Goal: Task Accomplishment & Management: Use online tool/utility

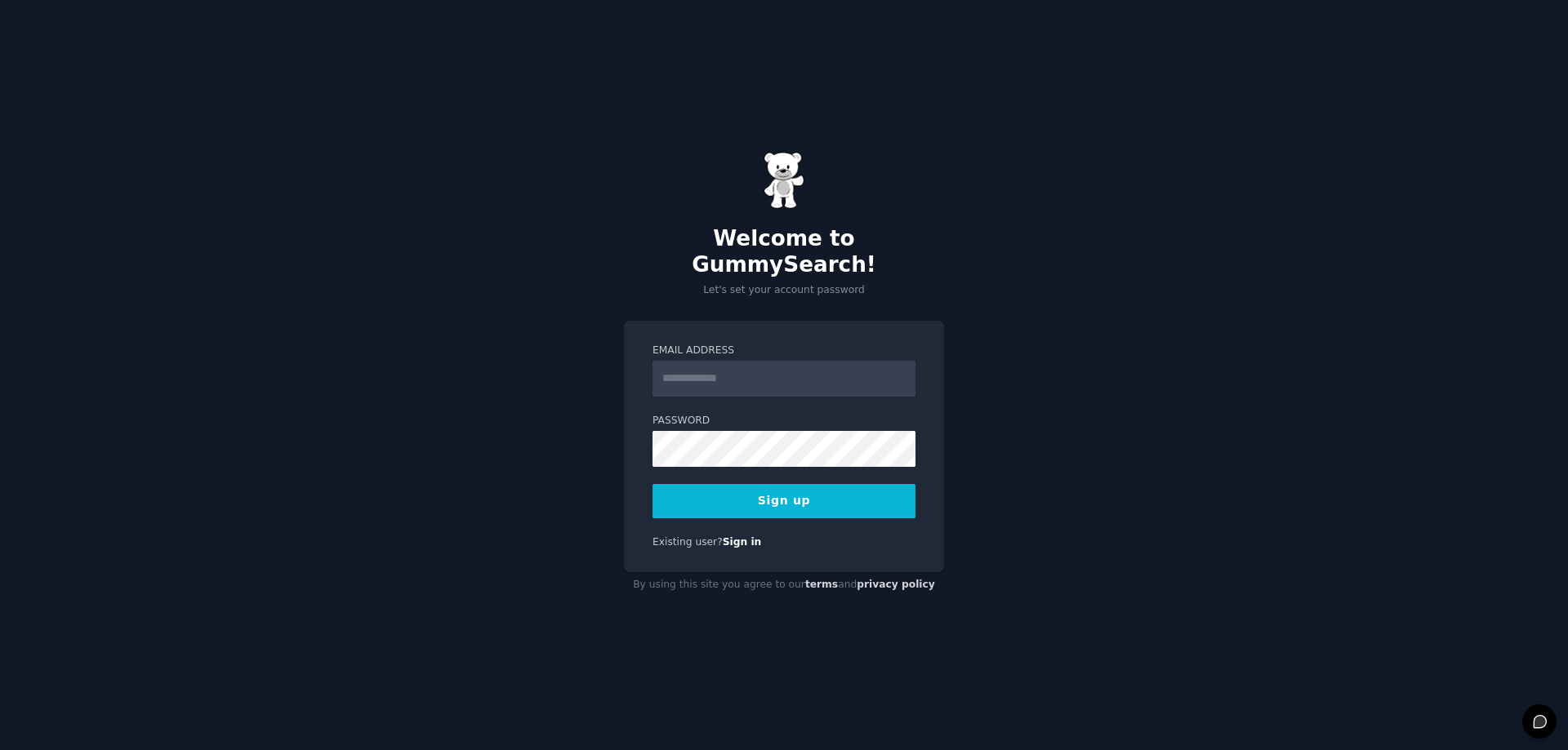
click at [725, 361] on input "Email Address" at bounding box center [784, 378] width 263 height 36
type input "**********"
click at [680, 490] on button "Sign up" at bounding box center [784, 501] width 263 height 35
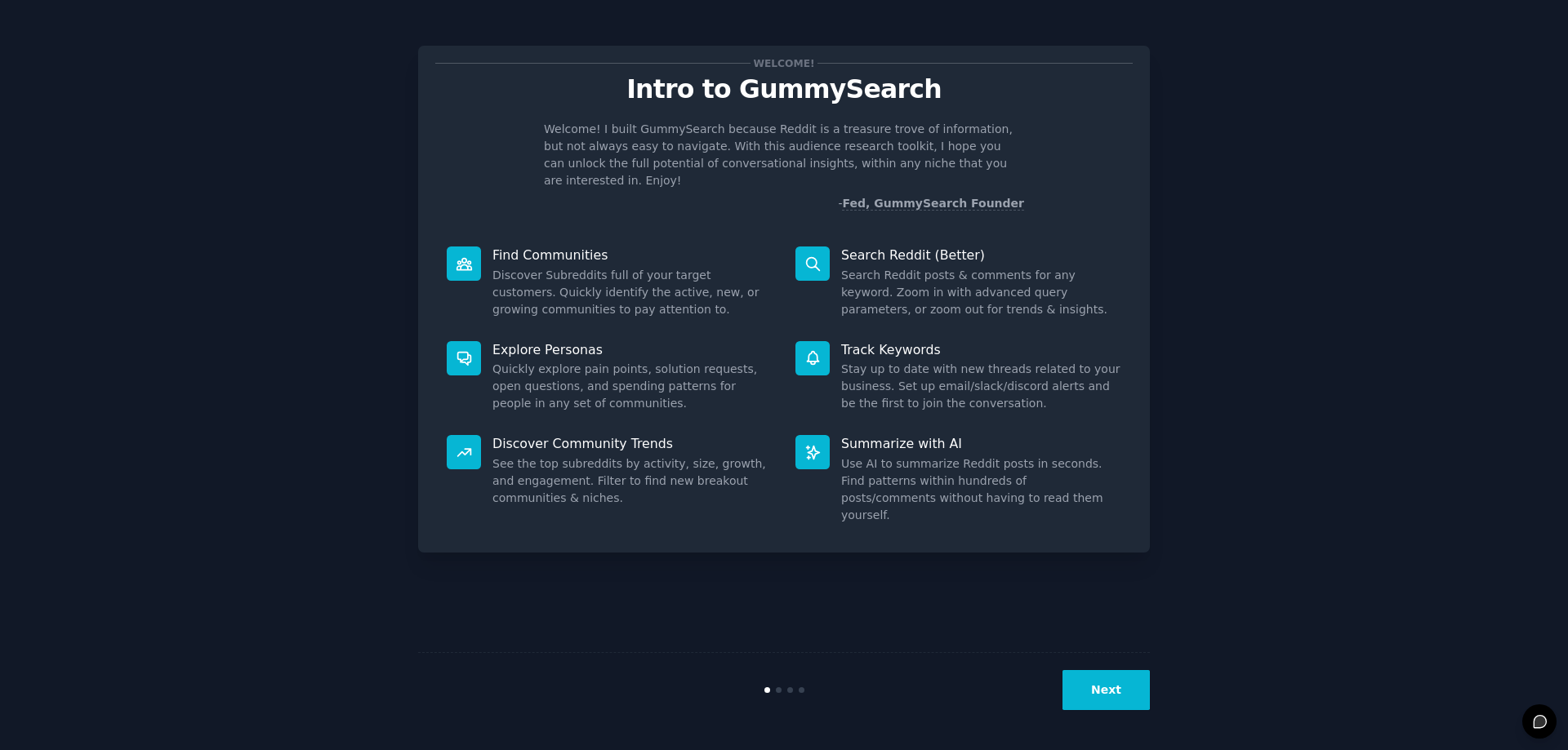
click at [1122, 691] on button "Next" at bounding box center [1105, 690] width 87 height 40
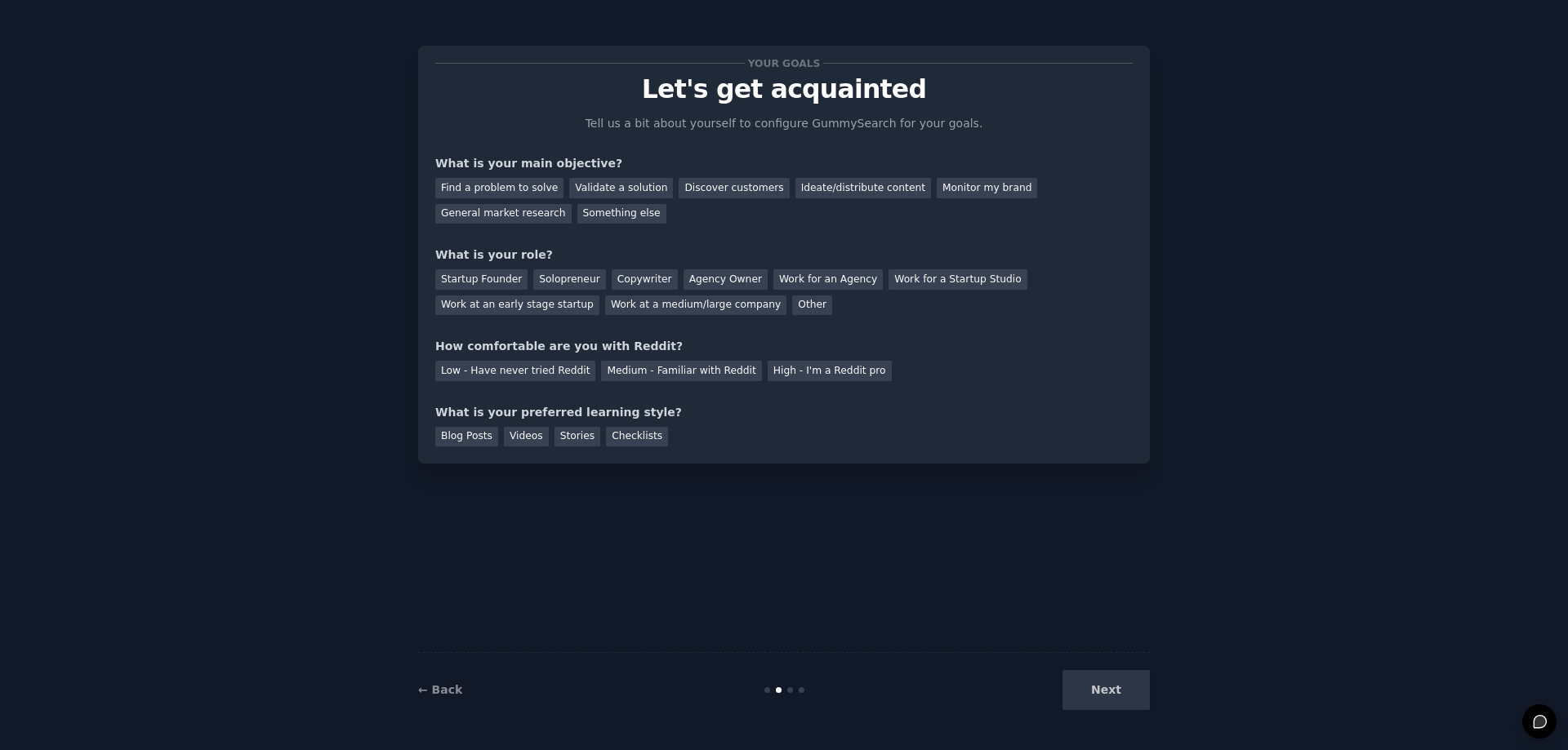
click at [1122, 691] on div "Next" at bounding box center [1027, 690] width 244 height 40
click at [577, 213] on div "Something else" at bounding box center [621, 215] width 89 height 21
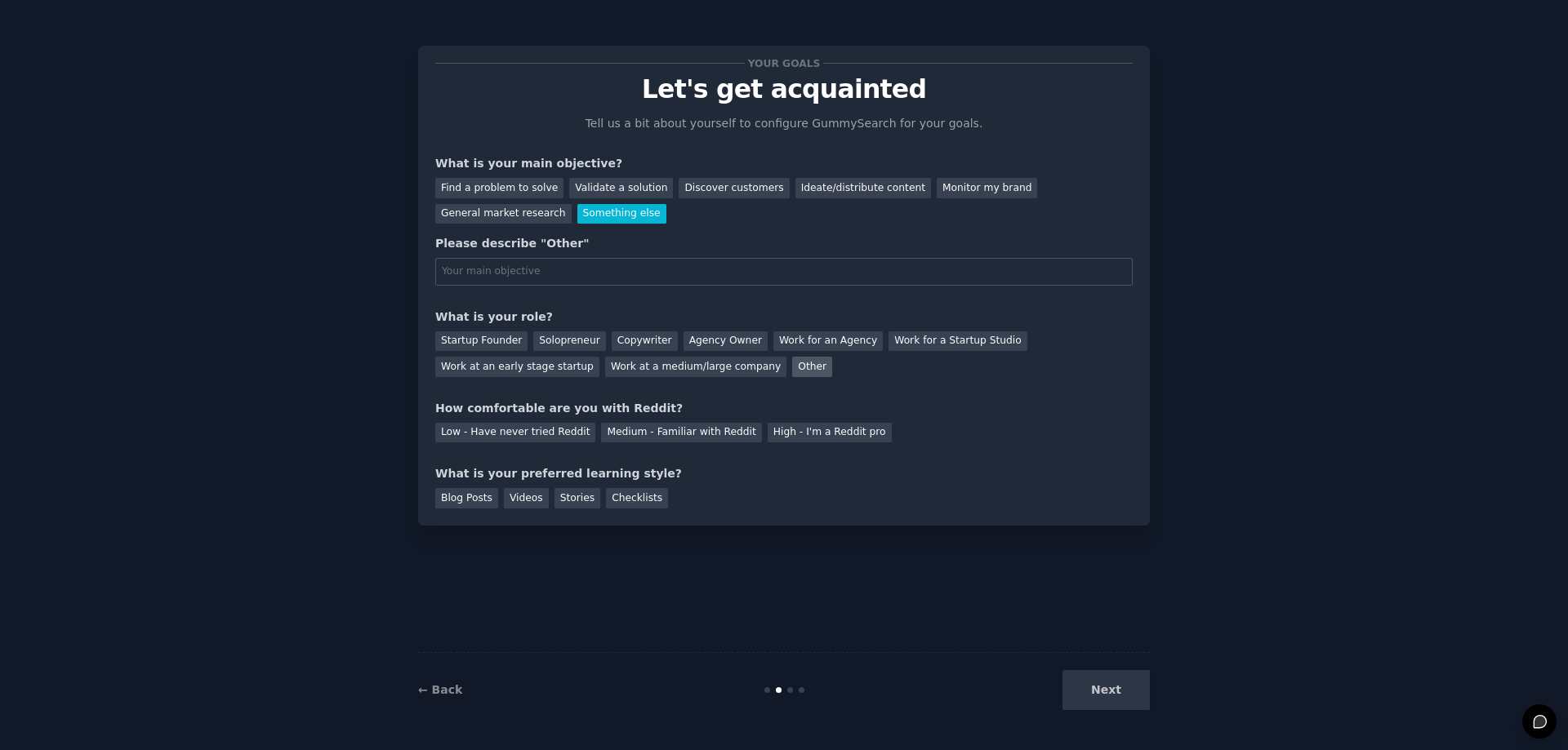
click at [792, 368] on div "Other" at bounding box center [812, 367] width 40 height 21
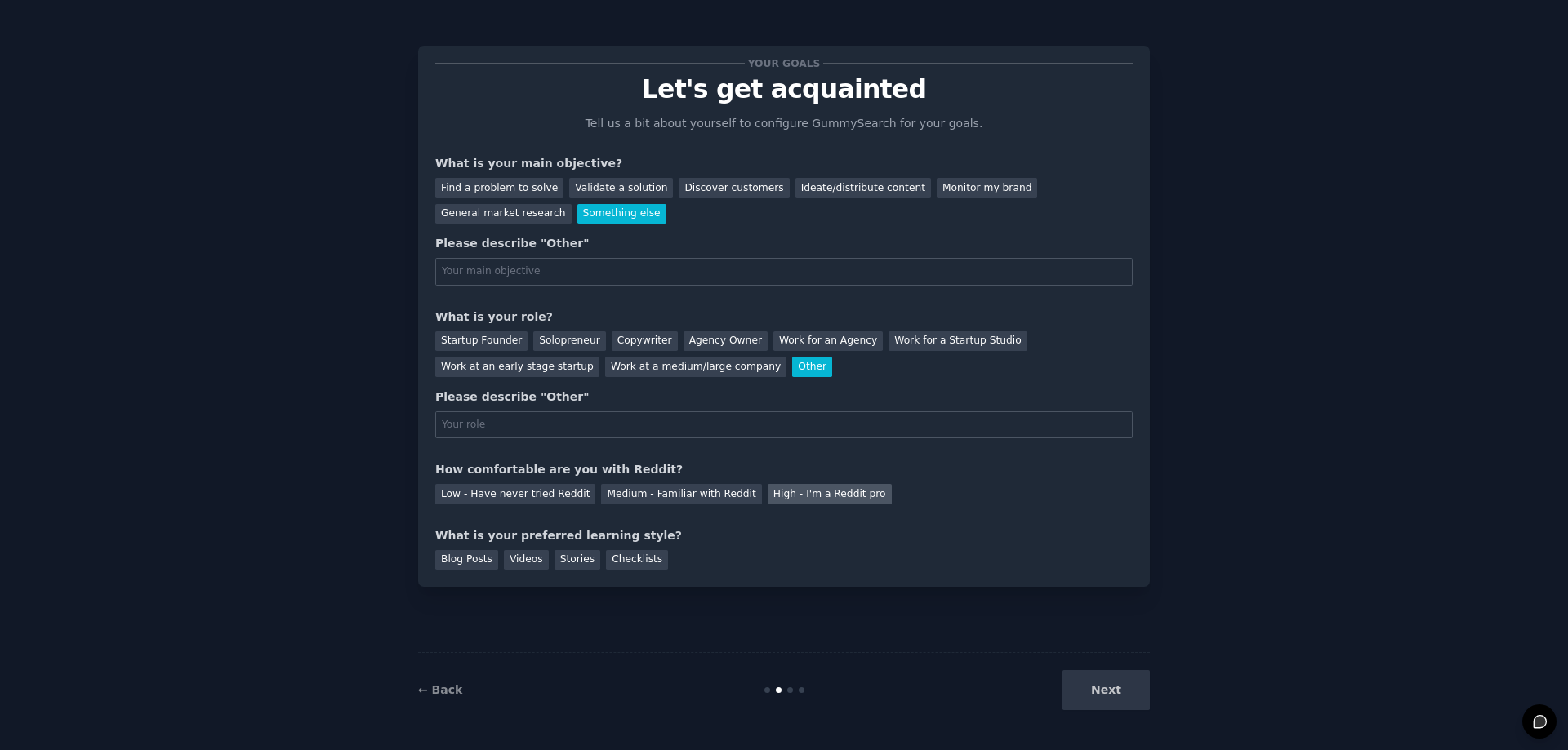
click at [807, 501] on div "High - I'm a Reddit pro" at bounding box center [829, 495] width 124 height 21
click at [606, 561] on div "Checklists" at bounding box center [637, 560] width 62 height 21
click at [1102, 673] on div "Next" at bounding box center [1027, 690] width 244 height 40
click at [1131, 710] on div "← Back Next" at bounding box center [784, 689] width 732 height 75
click at [1124, 697] on div "Next" at bounding box center [1027, 690] width 244 height 40
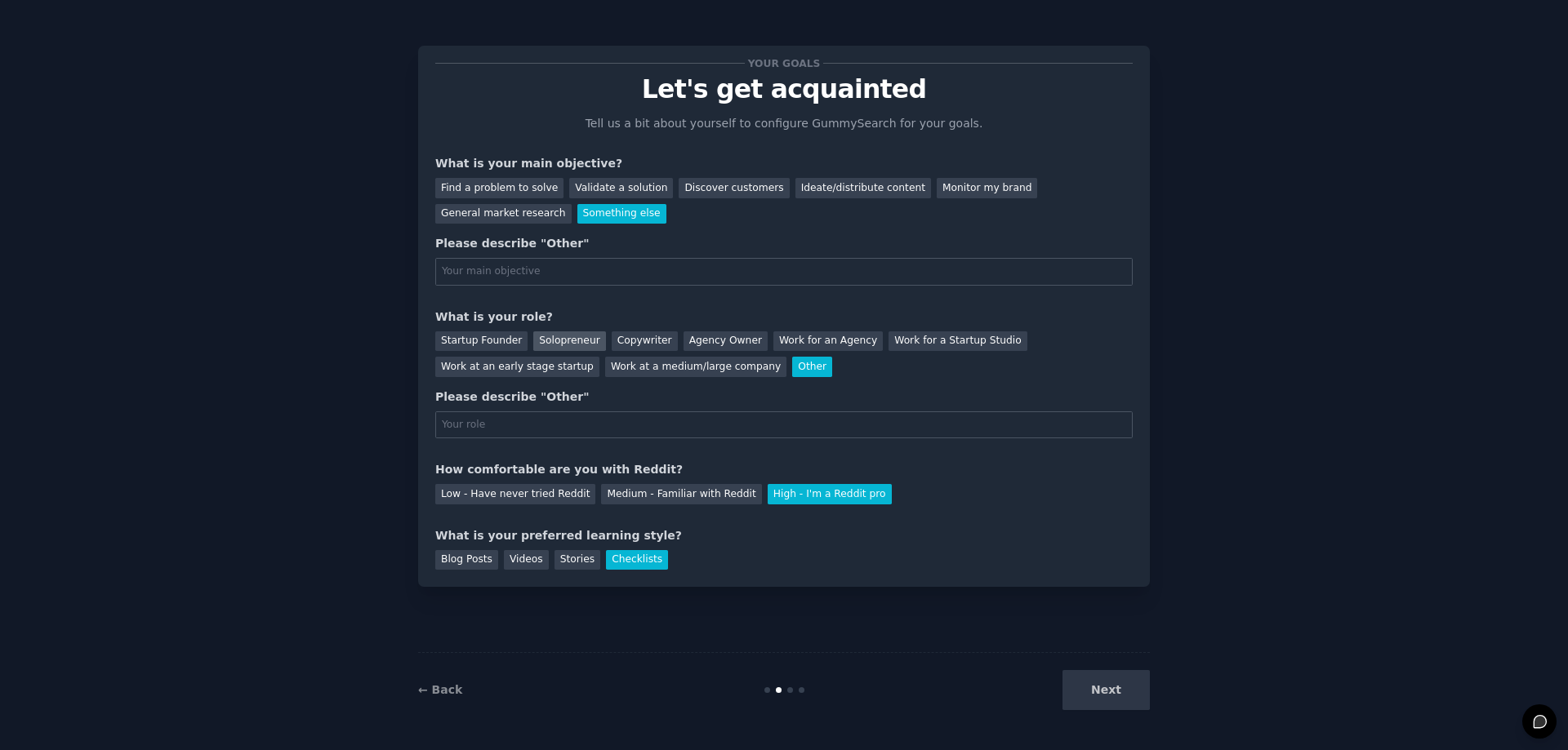
click at [542, 346] on div "Solopreneur" at bounding box center [568, 342] width 72 height 21
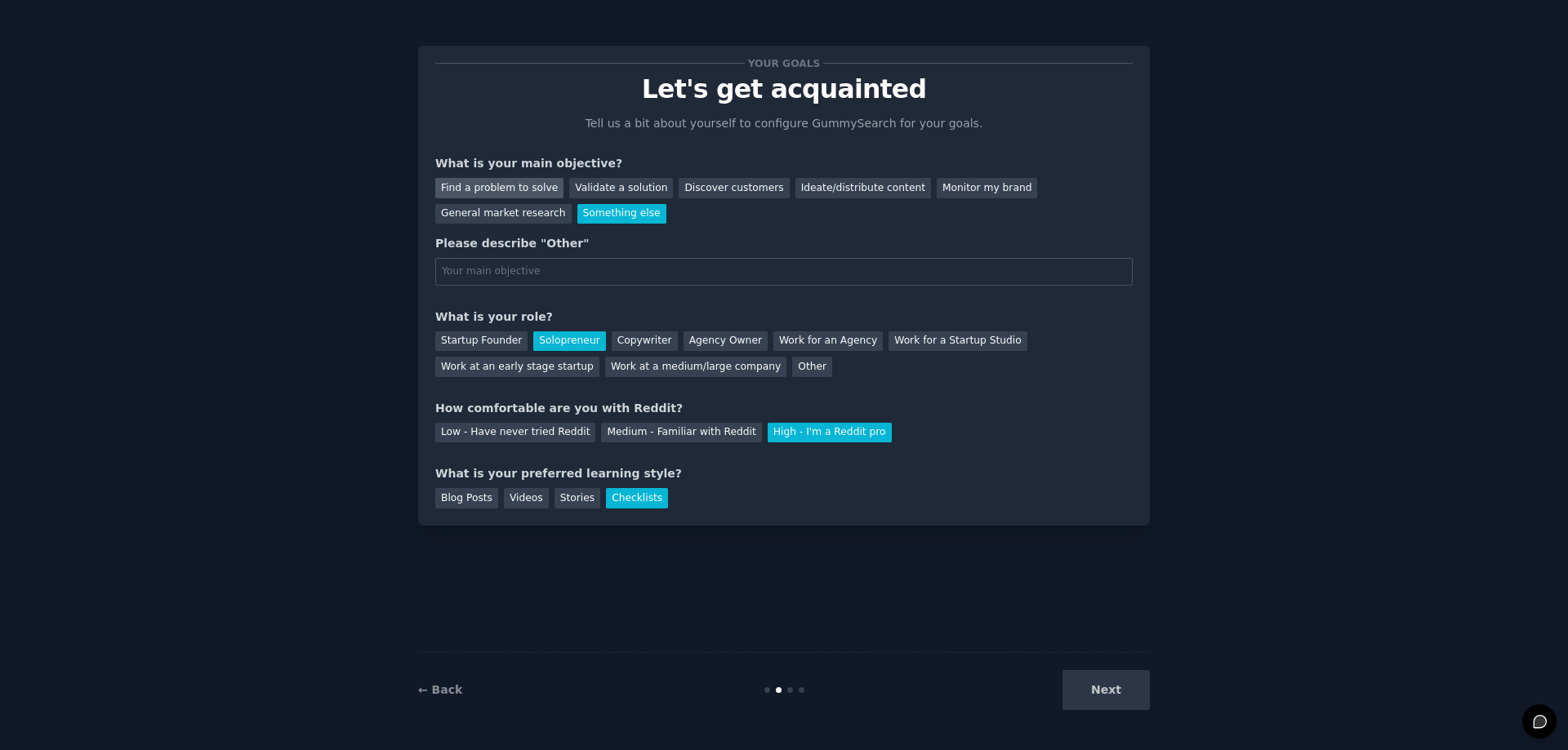
click at [488, 179] on div "Find a problem to solve" at bounding box center [499, 188] width 128 height 21
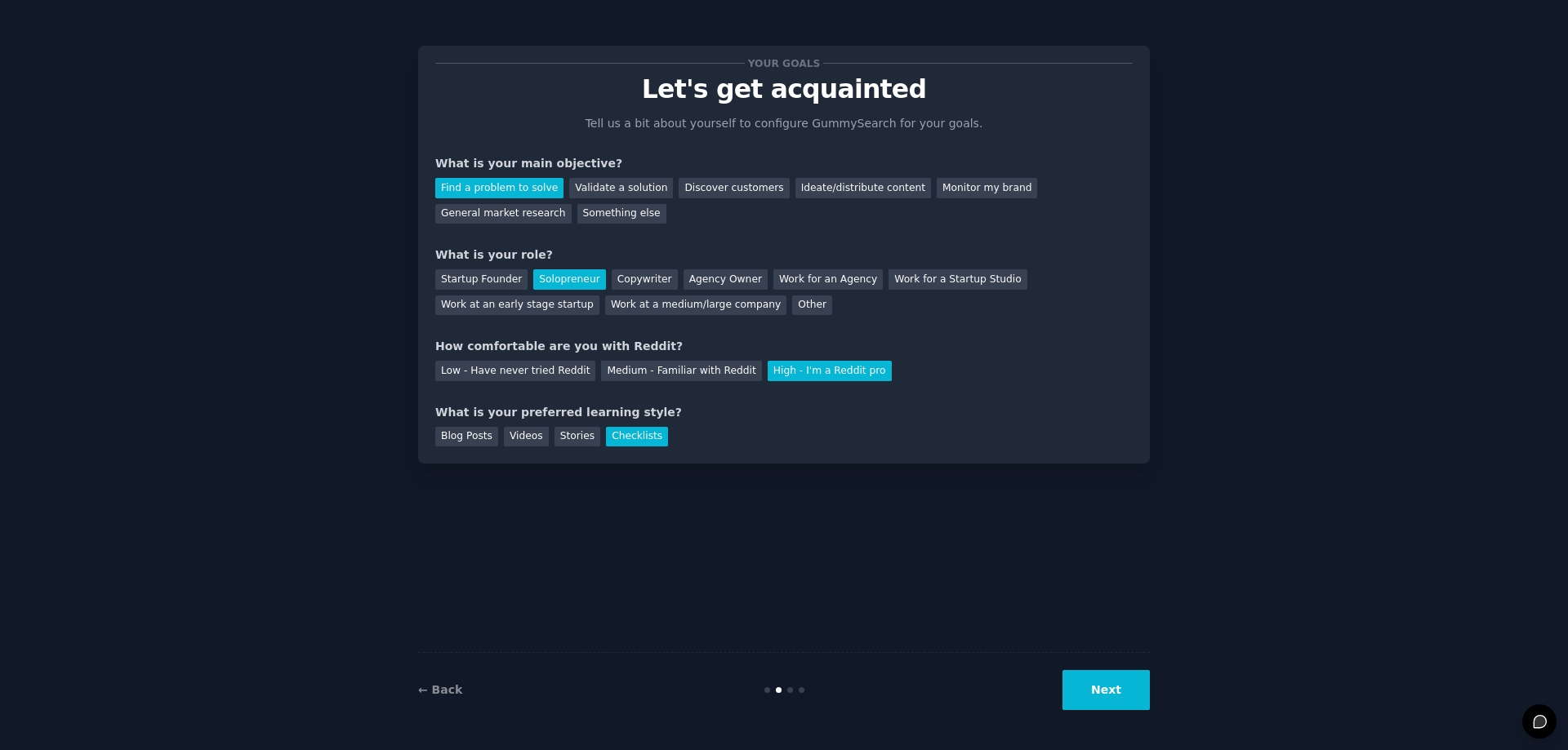
click at [1157, 693] on div "Your goals Let's get acquainted Tell us a bit about yourself to configure Gummy…" at bounding box center [783, 374] width 1522 height 704
click at [1118, 687] on button "Next" at bounding box center [1105, 690] width 87 height 40
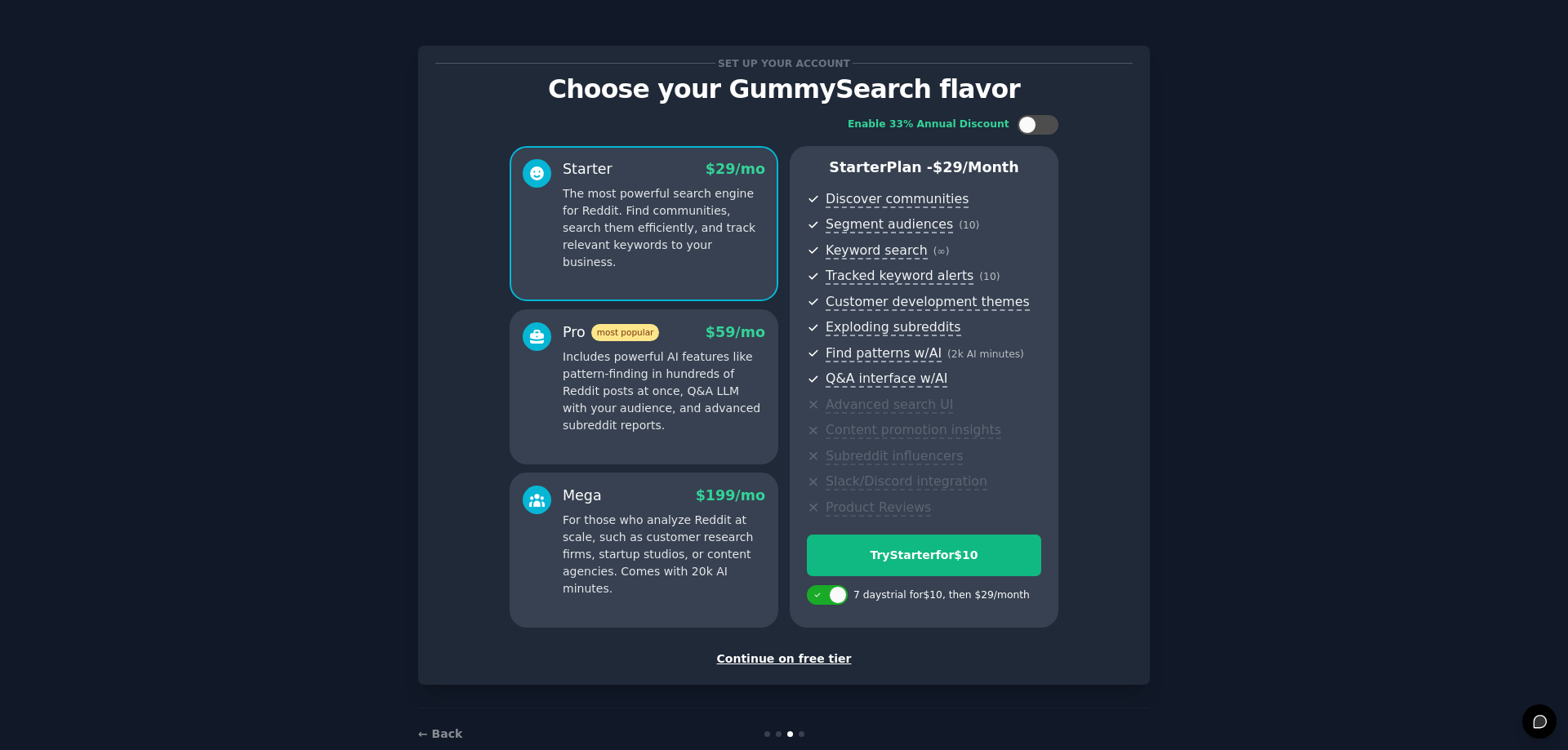
click at [796, 654] on div "Continue on free tier" at bounding box center [783, 659] width 697 height 17
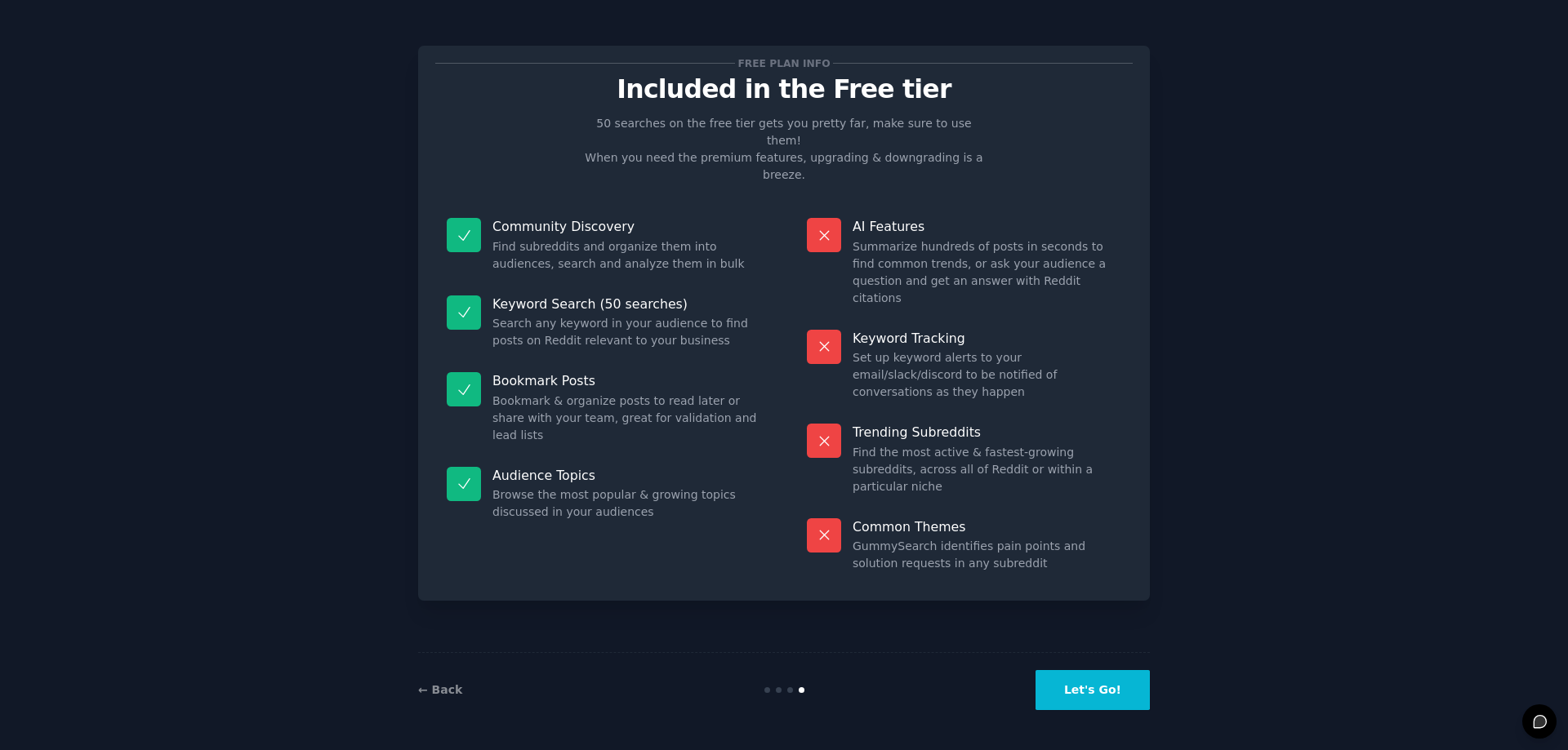
click at [1098, 702] on button "Let's Go!" at bounding box center [1092, 690] width 114 height 40
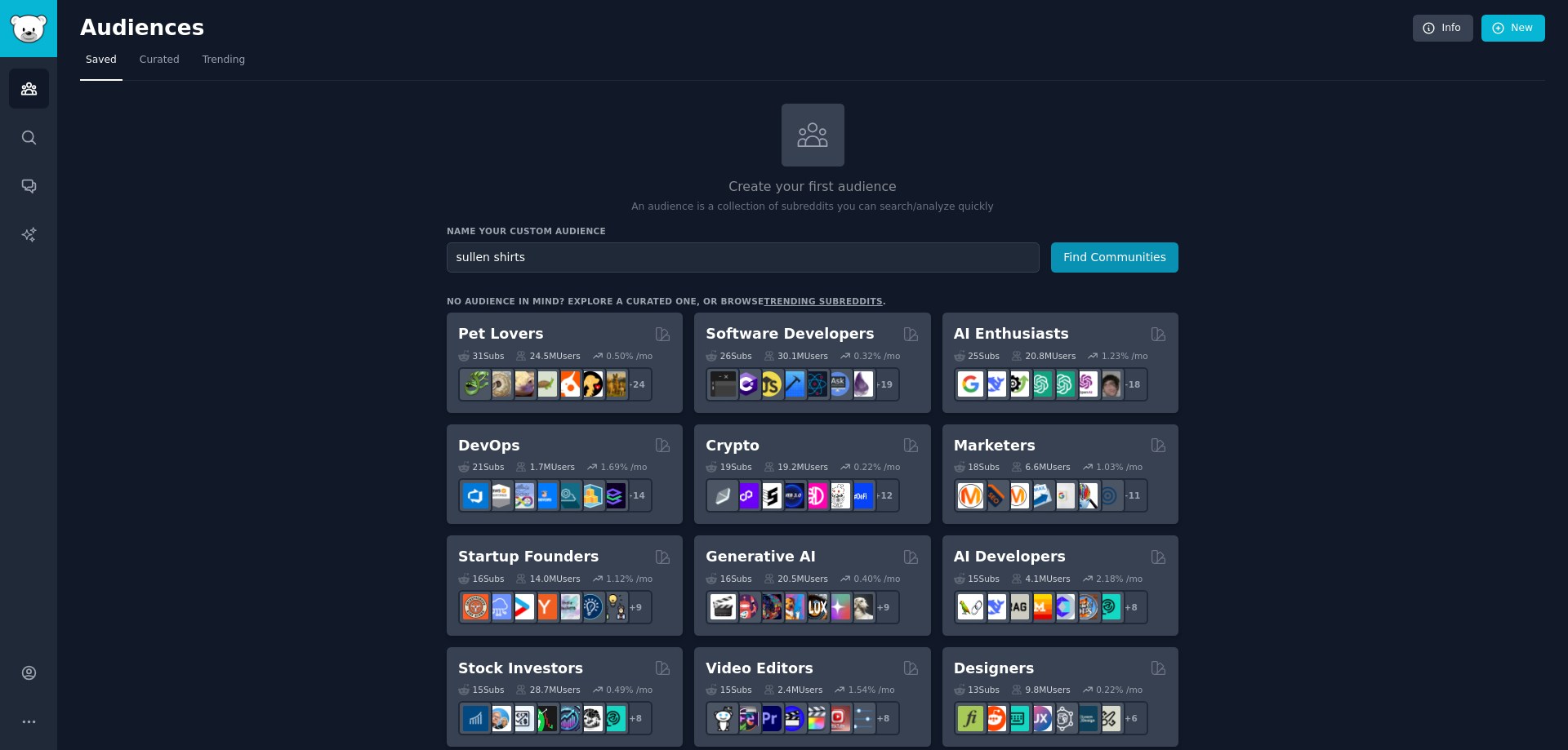
type input "sullen shirts"
click at [1051, 242] on button "Find Communities" at bounding box center [1114, 257] width 127 height 30
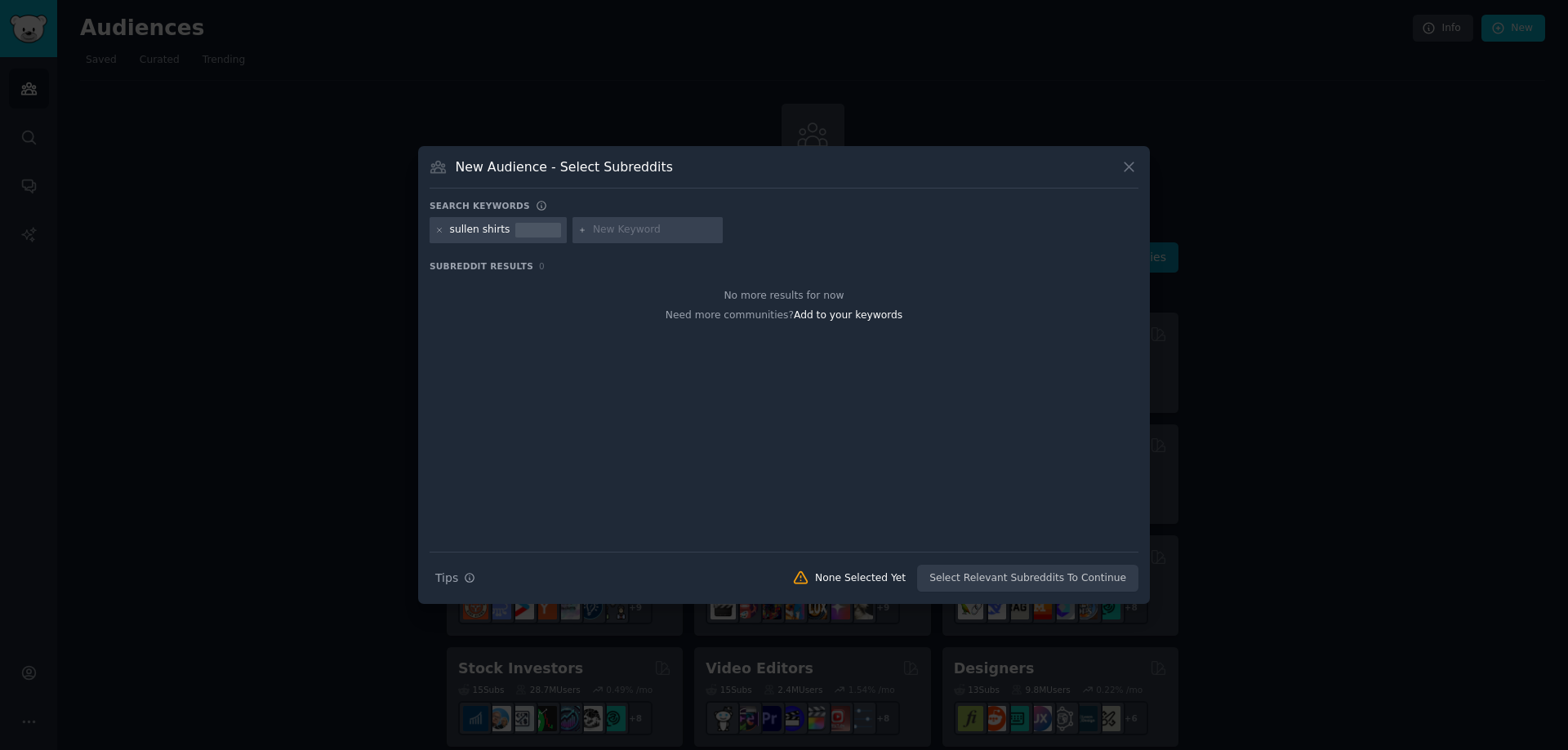
click at [1144, 150] on div "New Audience - Select Subreddits Search keywords sullen shirts Subreddit Result…" at bounding box center [784, 375] width 732 height 458
click at [1129, 168] on icon at bounding box center [1129, 168] width 9 height 9
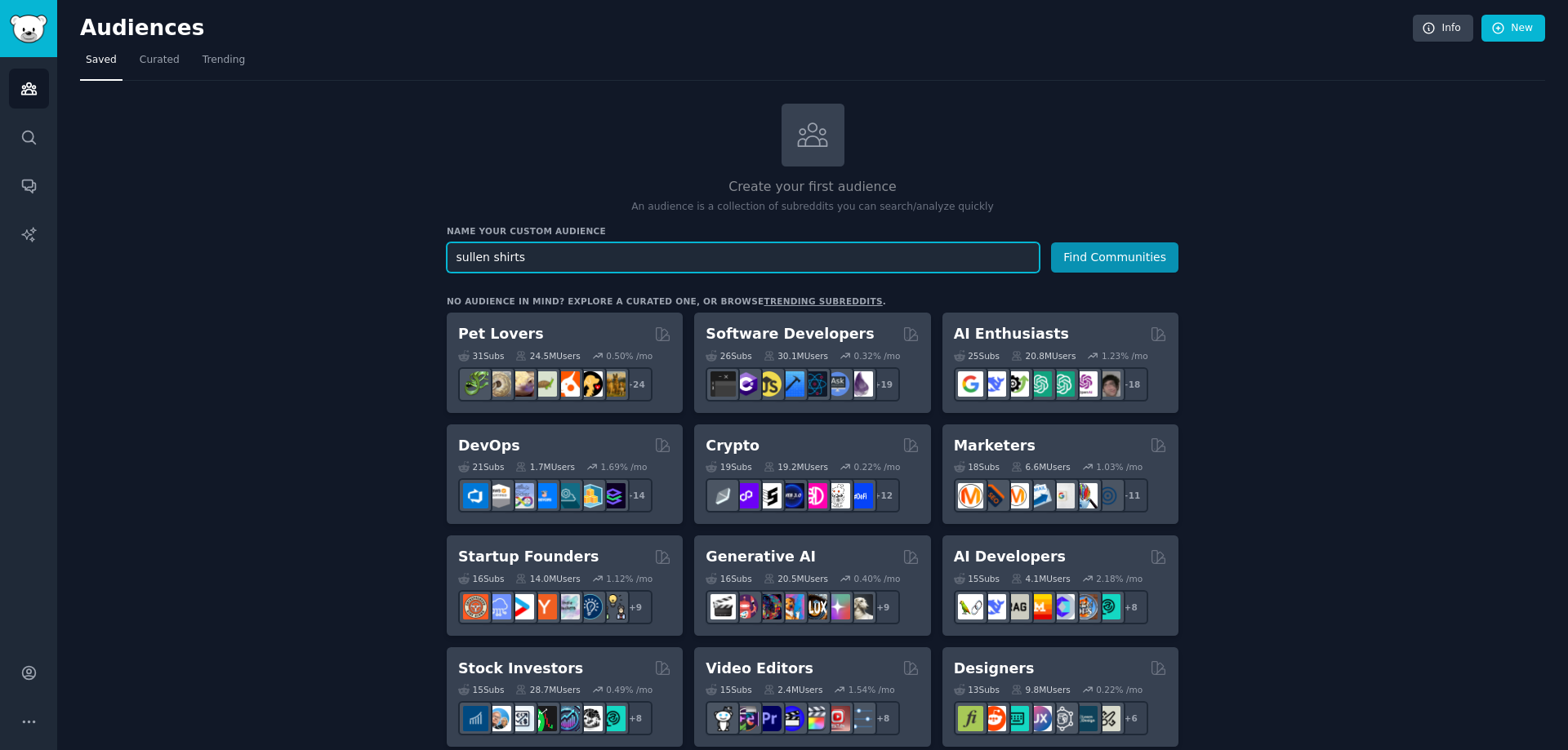
click at [667, 256] on input "sullen shirts" at bounding box center [743, 257] width 593 height 30
click at [667, 255] on input "sullen shirts" at bounding box center [743, 257] width 593 height 30
click at [667, 255] on input "sullen shirts" at bounding box center [743, 257] width 593 height 30
click at [664, 248] on input "sullen shirts" at bounding box center [743, 257] width 593 height 30
drag, startPoint x: 561, startPoint y: 263, endPoint x: 194, endPoint y: 183, distance: 375.6
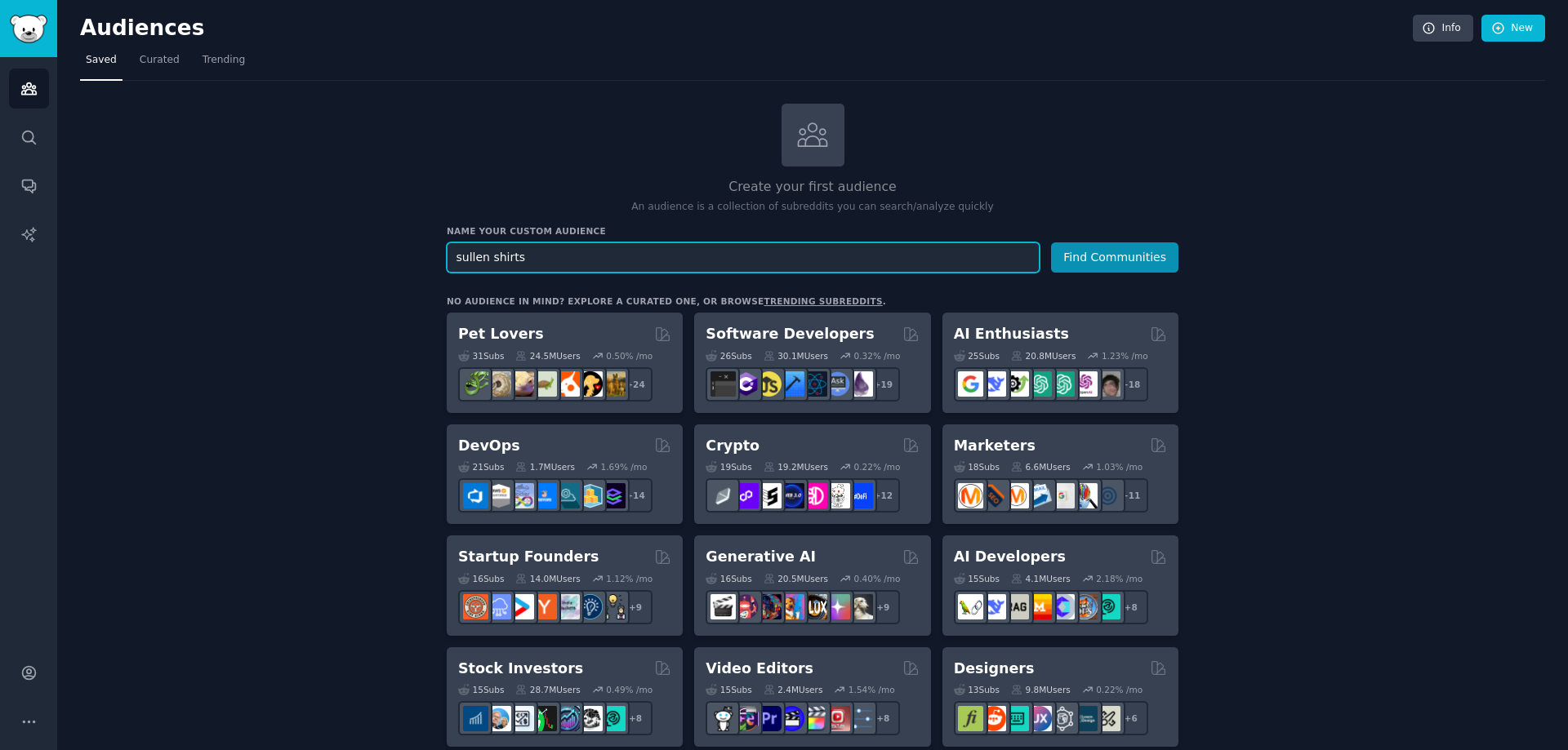
type input "graphic t-shirts"
click at [1051, 242] on button "Find Communities" at bounding box center [1114, 257] width 127 height 30
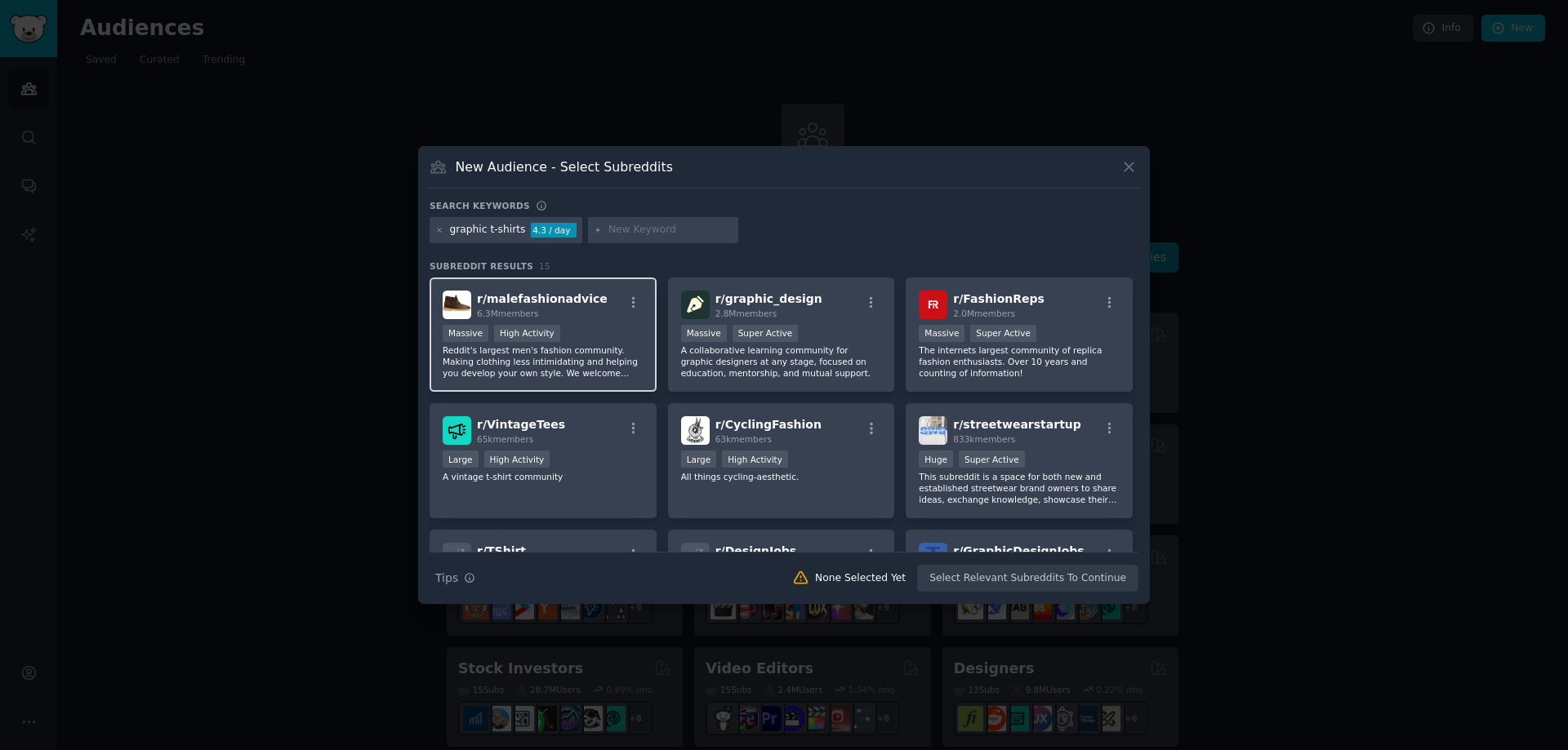
click at [585, 355] on p "Reddit's largest men's fashion community. Making clothing less intimidating and…" at bounding box center [543, 362] width 201 height 35
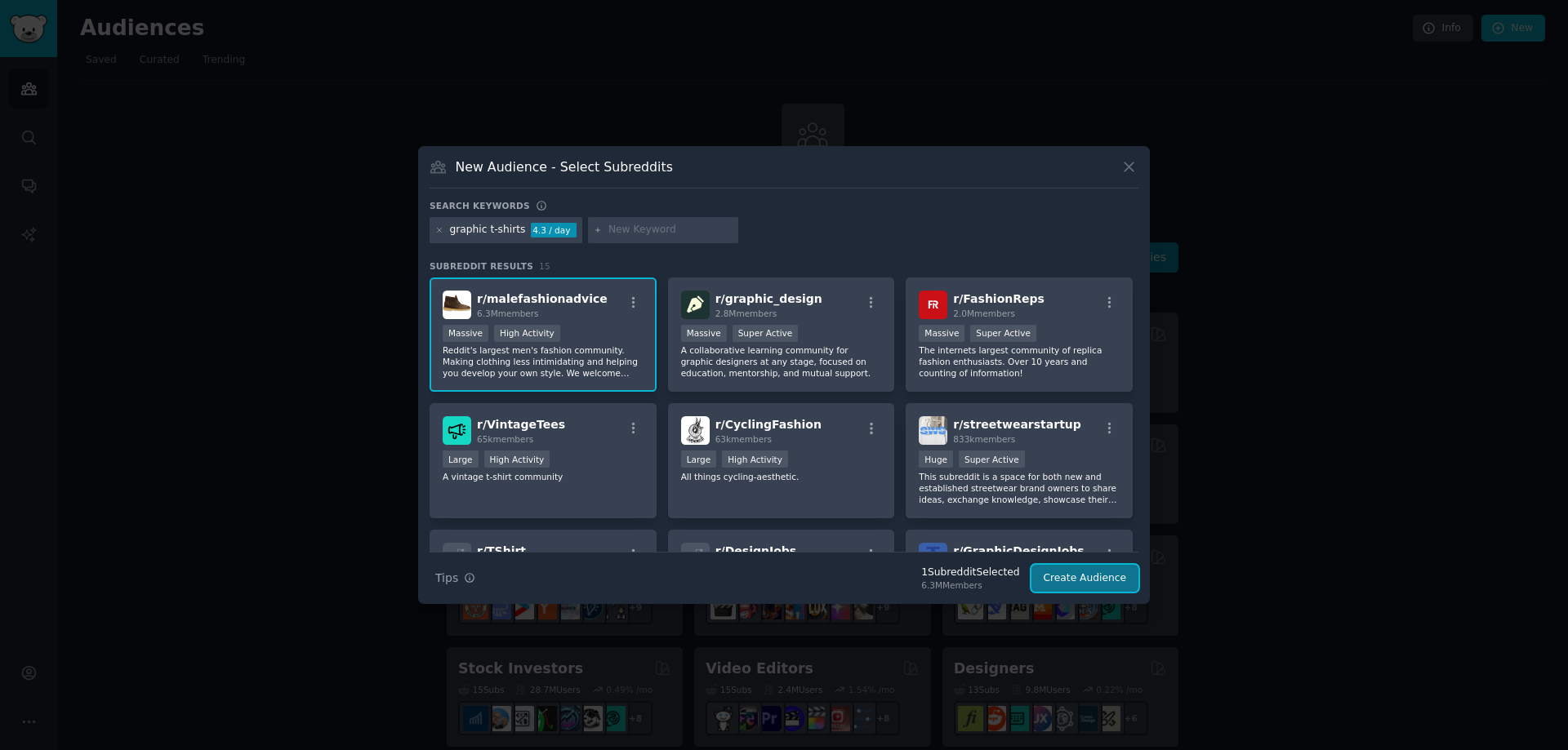
click at [1066, 570] on button "Create Audience" at bounding box center [1085, 579] width 107 height 28
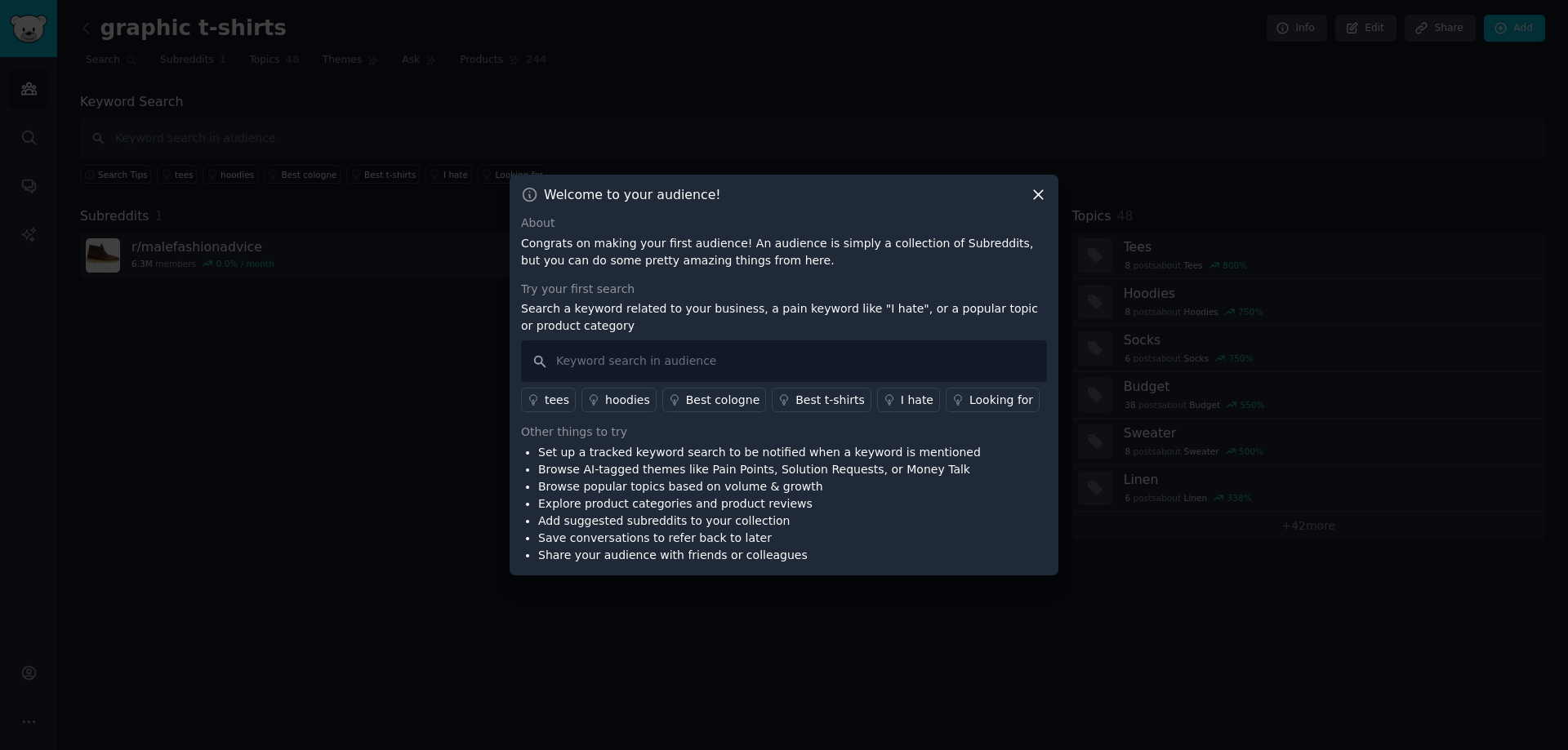
click at [801, 404] on div "Best t-shirts" at bounding box center [830, 400] width 69 height 17
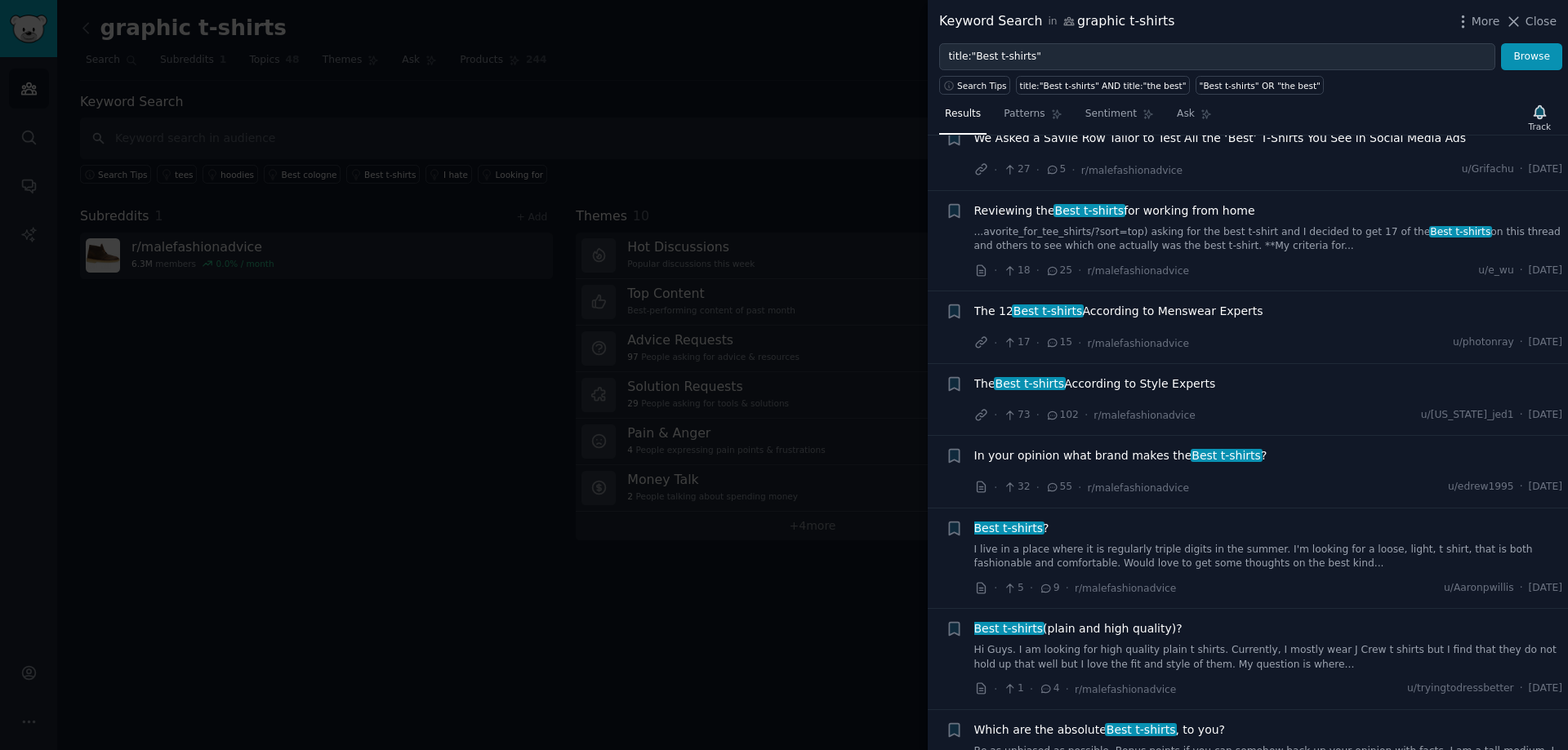
scroll to position [653, 0]
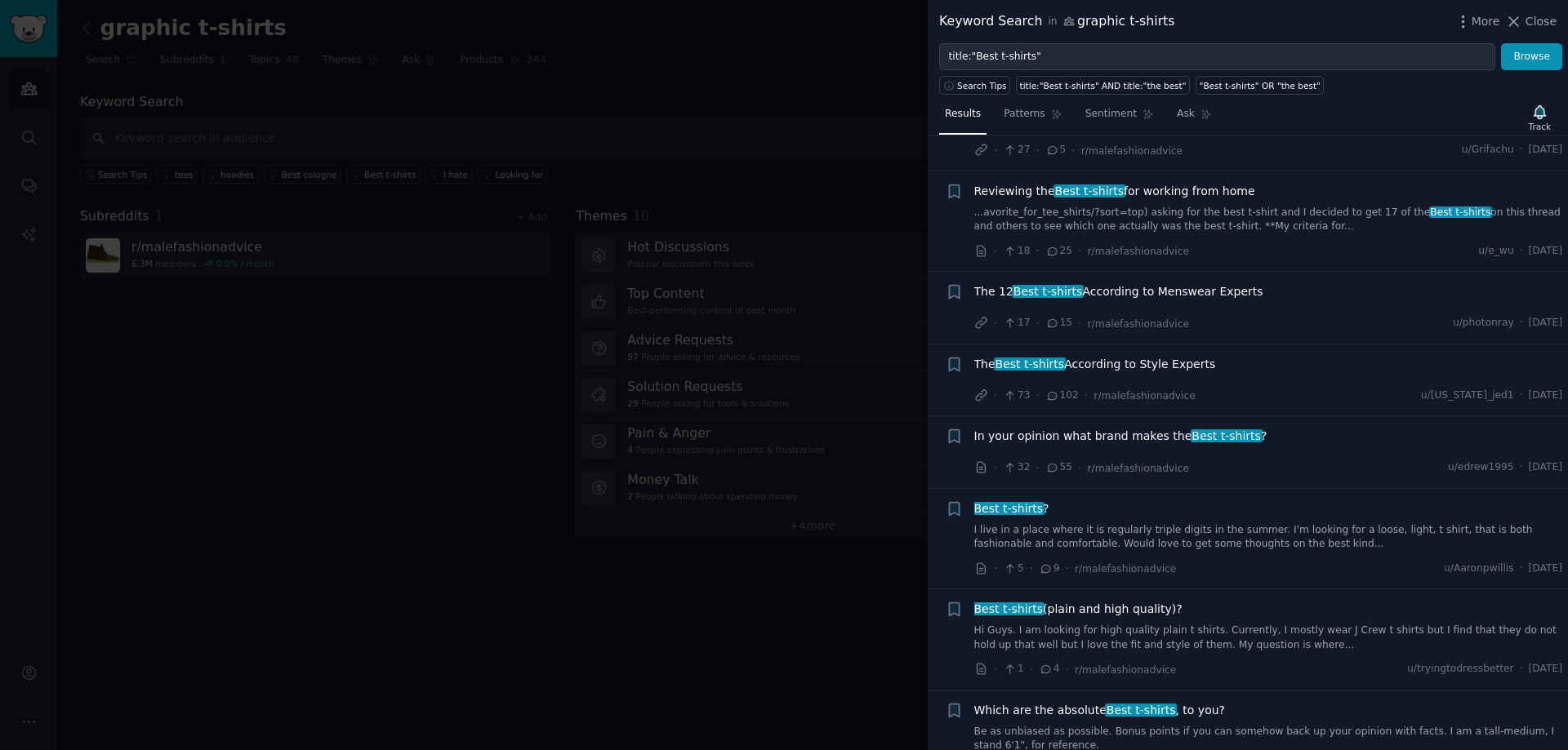
click at [800, 101] on div at bounding box center [784, 375] width 1568 height 750
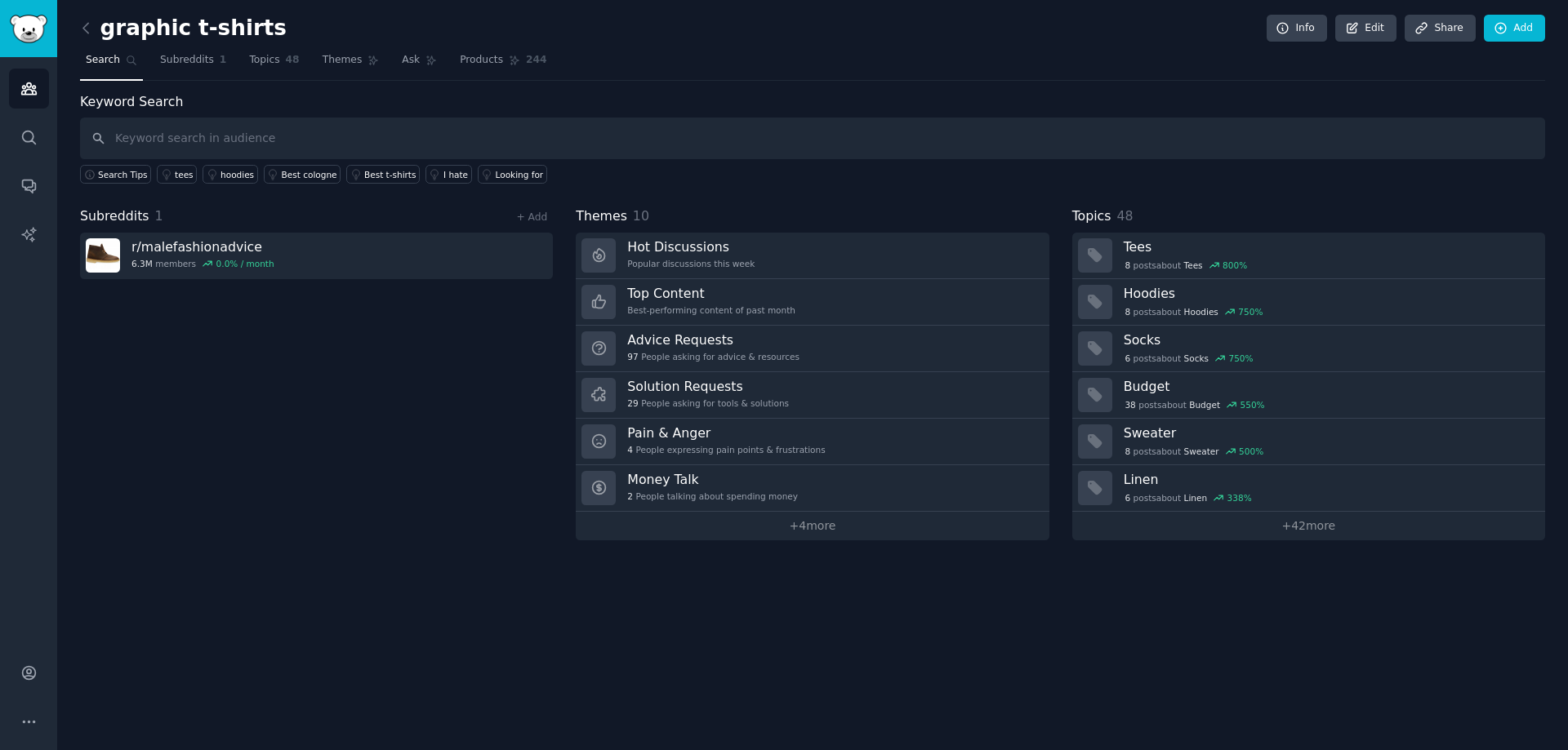
click at [78, 19] on div "graphic t-shirts Info Edit Share Add Search Subreddits 1 Topics 48 Themes Ask P…" at bounding box center [813, 375] width 1511 height 750
click at [90, 24] on icon at bounding box center [87, 29] width 17 height 17
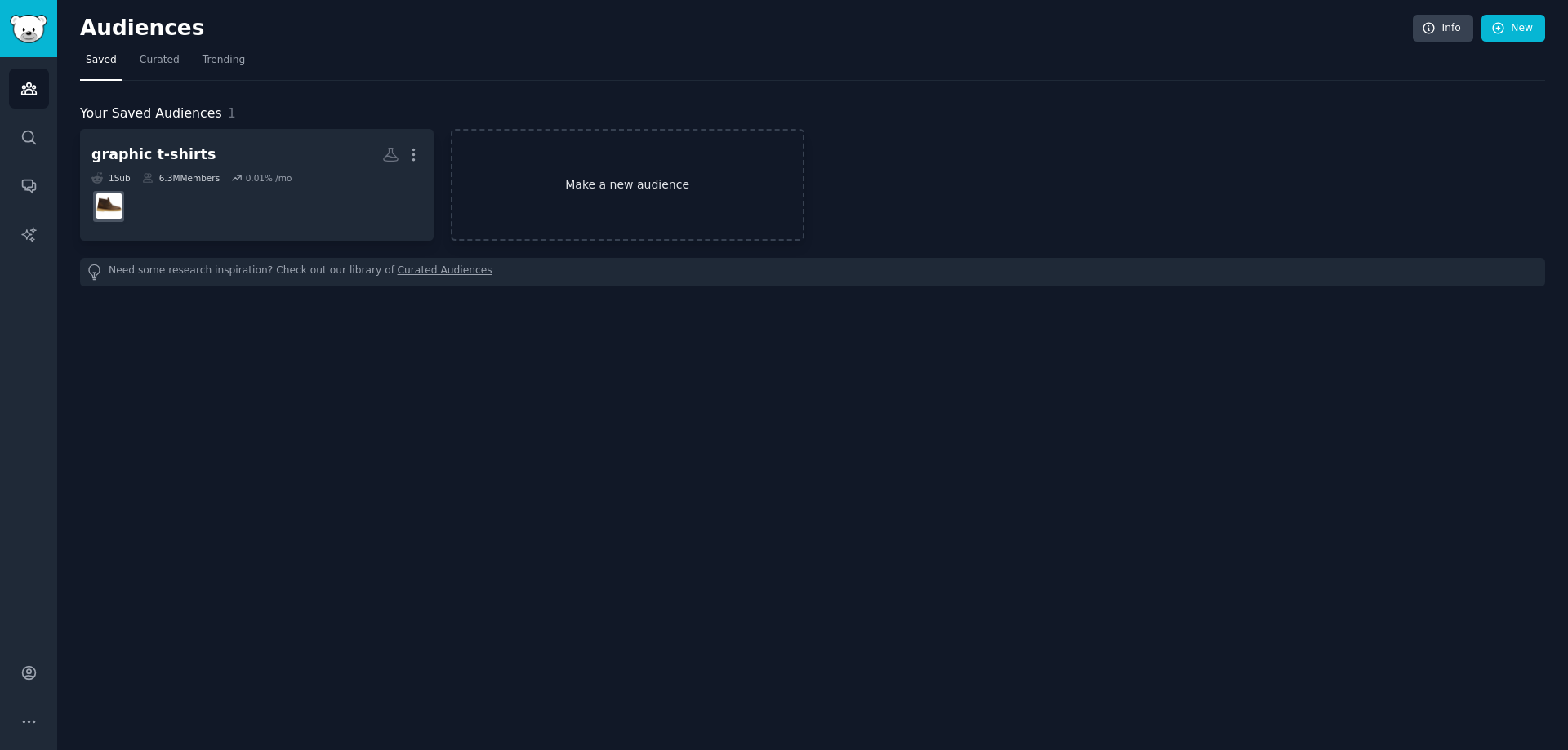
click at [603, 186] on link "Make a new audience" at bounding box center [627, 184] width 353 height 112
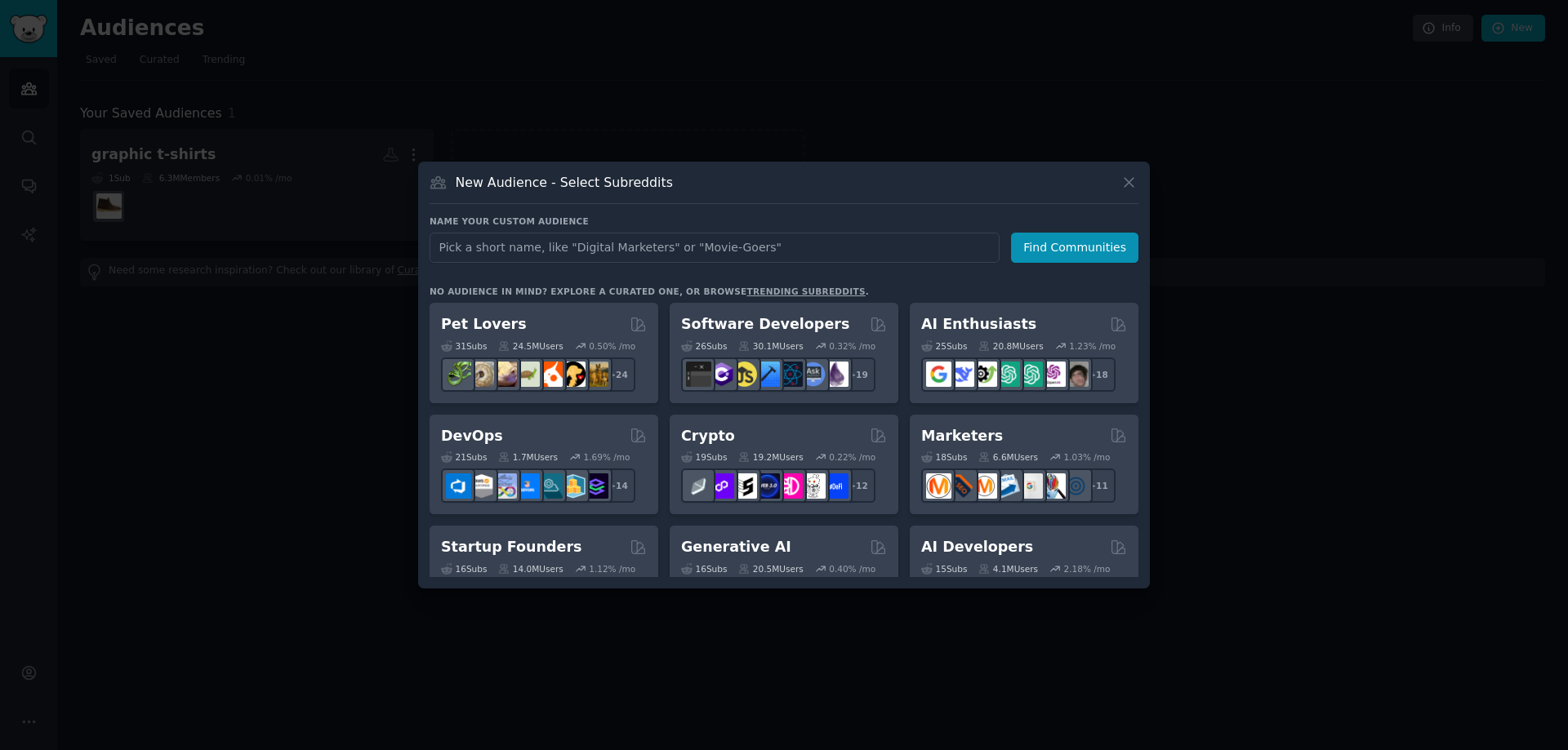
click at [604, 234] on input "text" at bounding box center [715, 248] width 570 height 30
type input "Tattoo"
click at [1072, 253] on button "Find Communities" at bounding box center [1074, 248] width 127 height 30
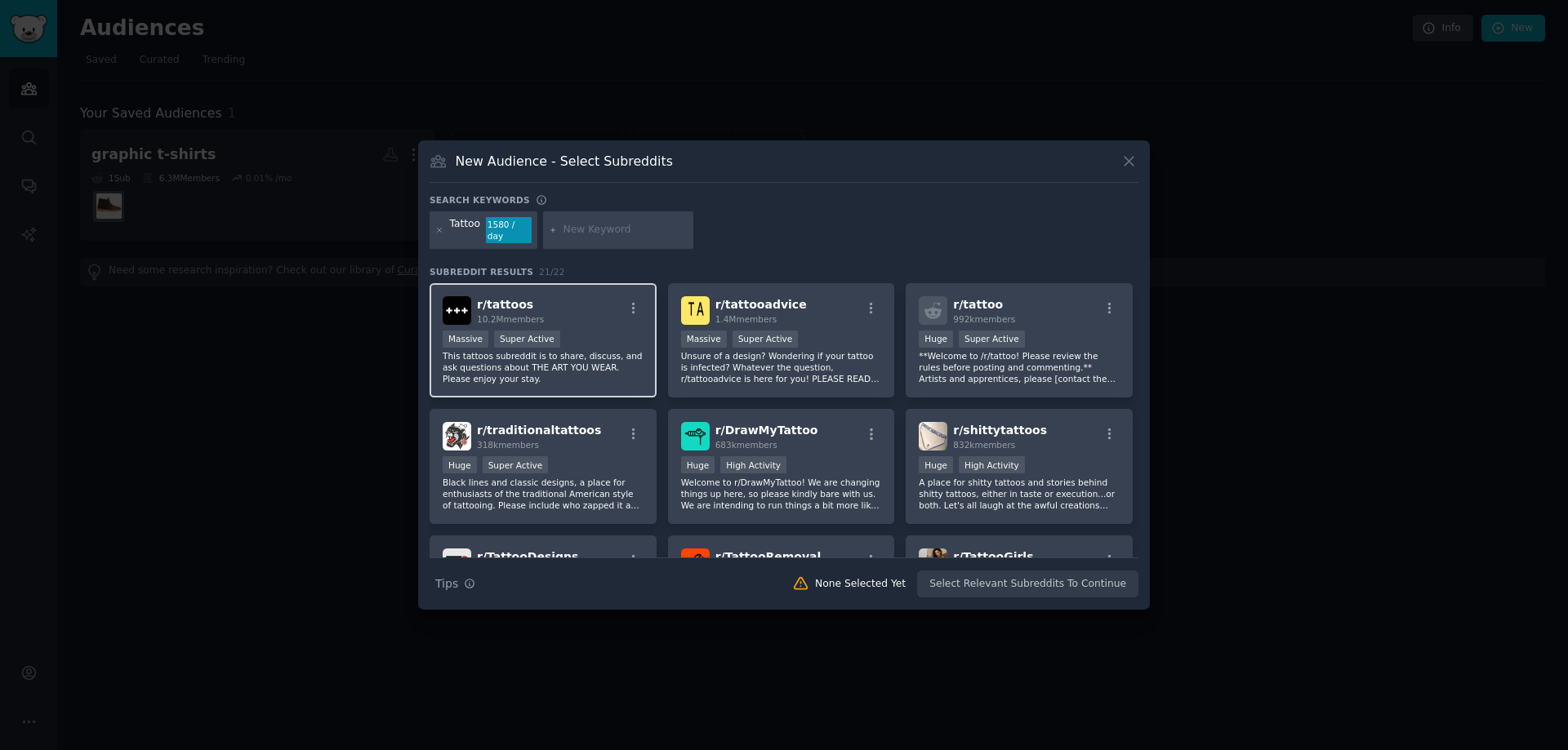
click at [580, 296] on div "r/ tattoos 10.2M members" at bounding box center [543, 310] width 201 height 29
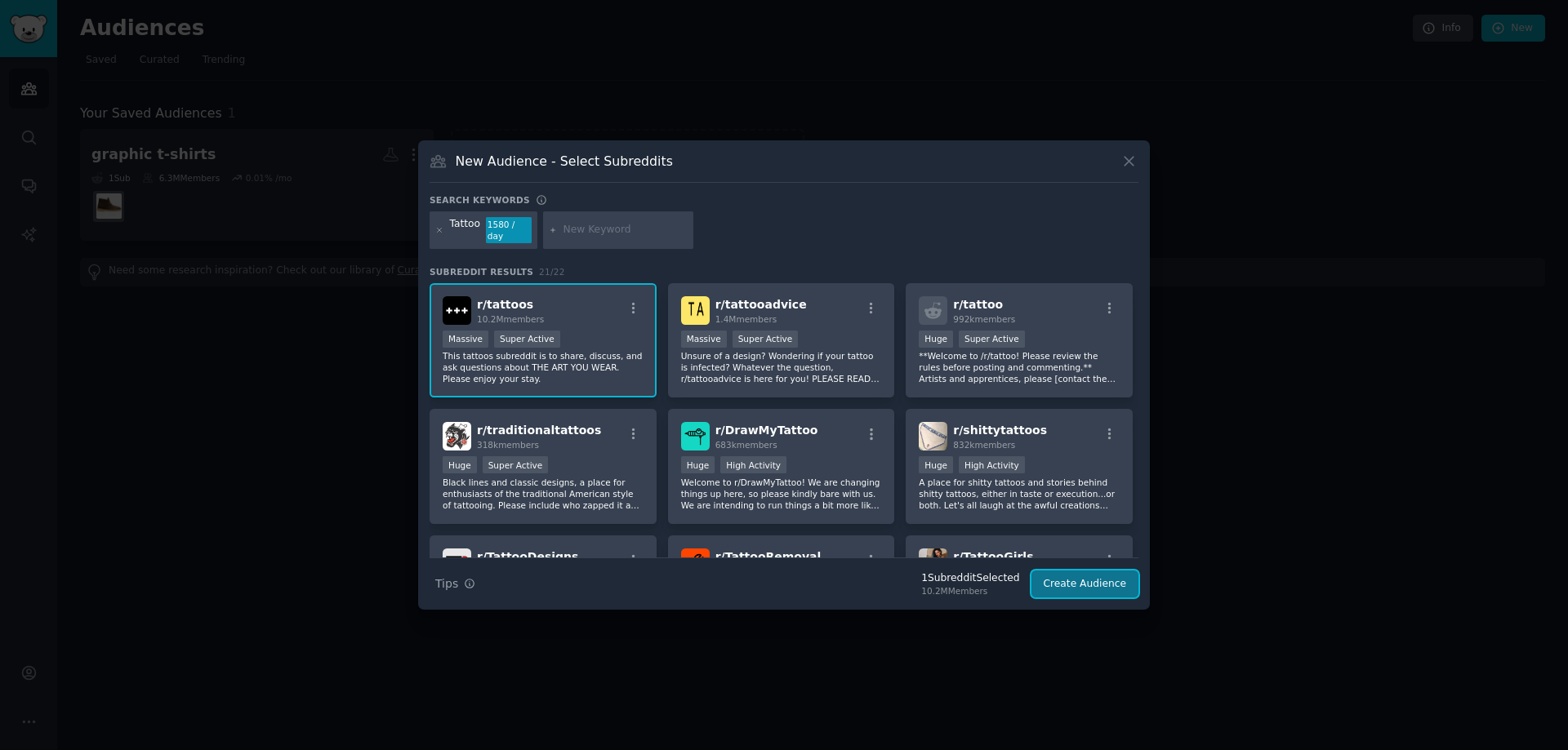
click at [1059, 579] on button "Create Audience" at bounding box center [1085, 585] width 107 height 28
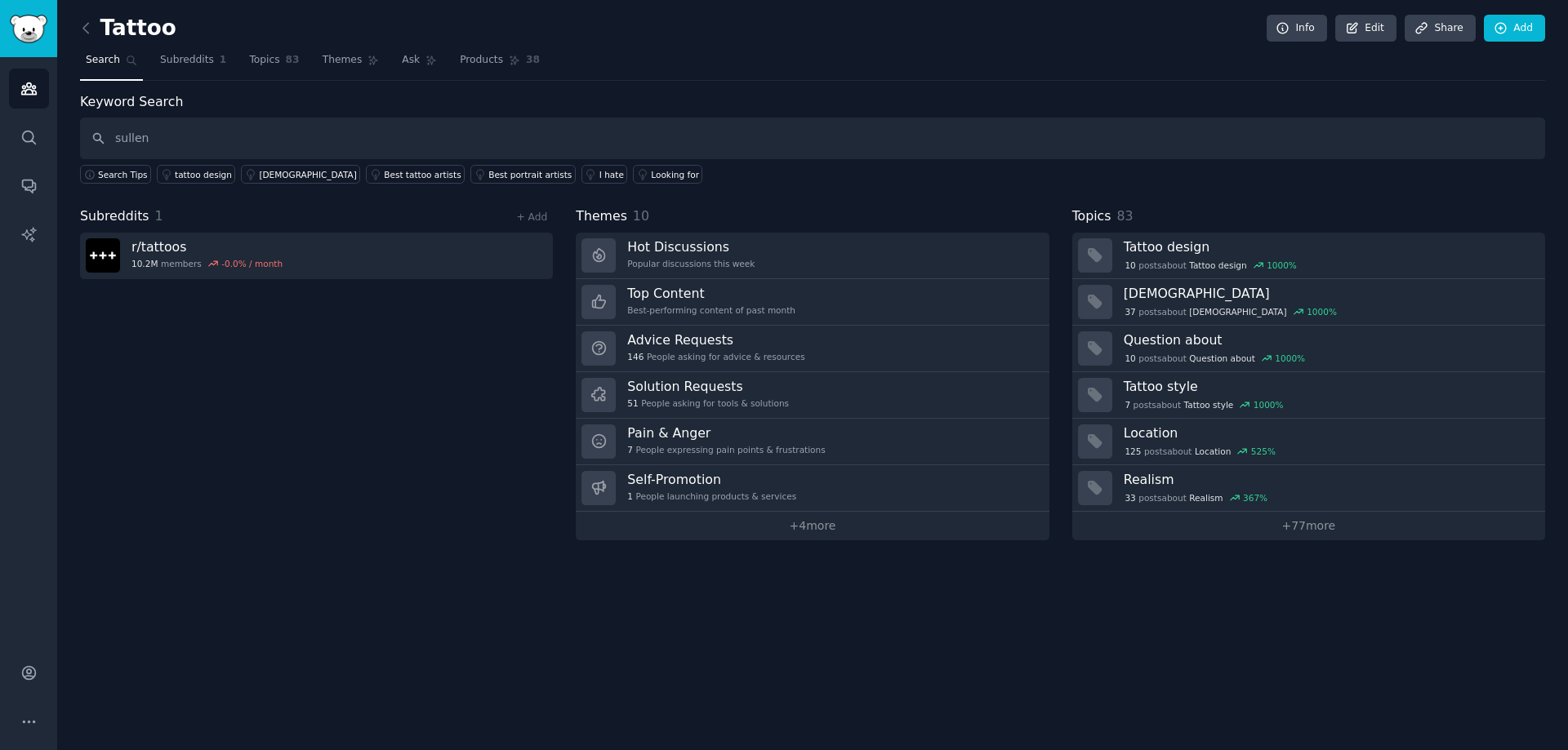
type input "sullen"
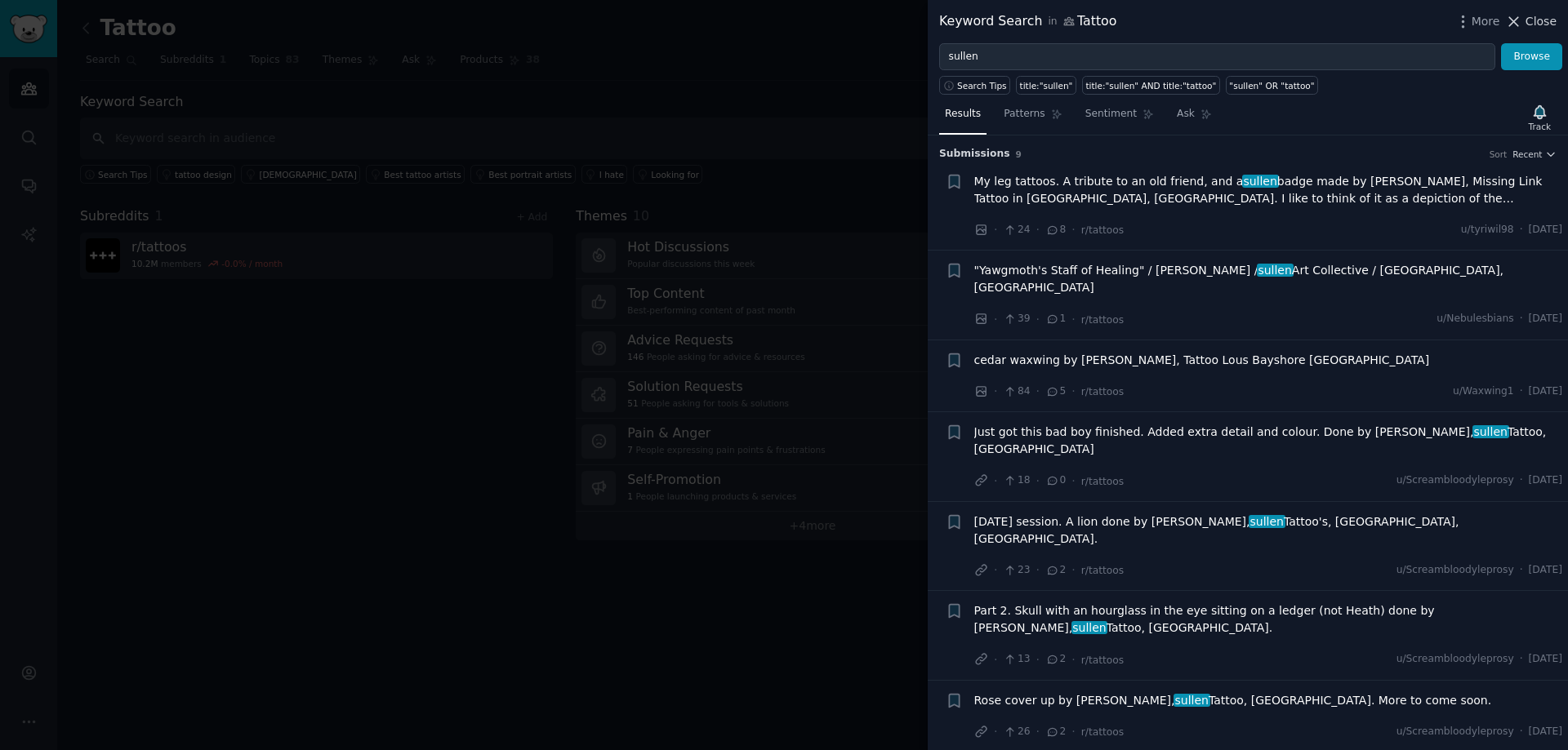
click at [1544, 24] on span "Close" at bounding box center [1541, 22] width 31 height 17
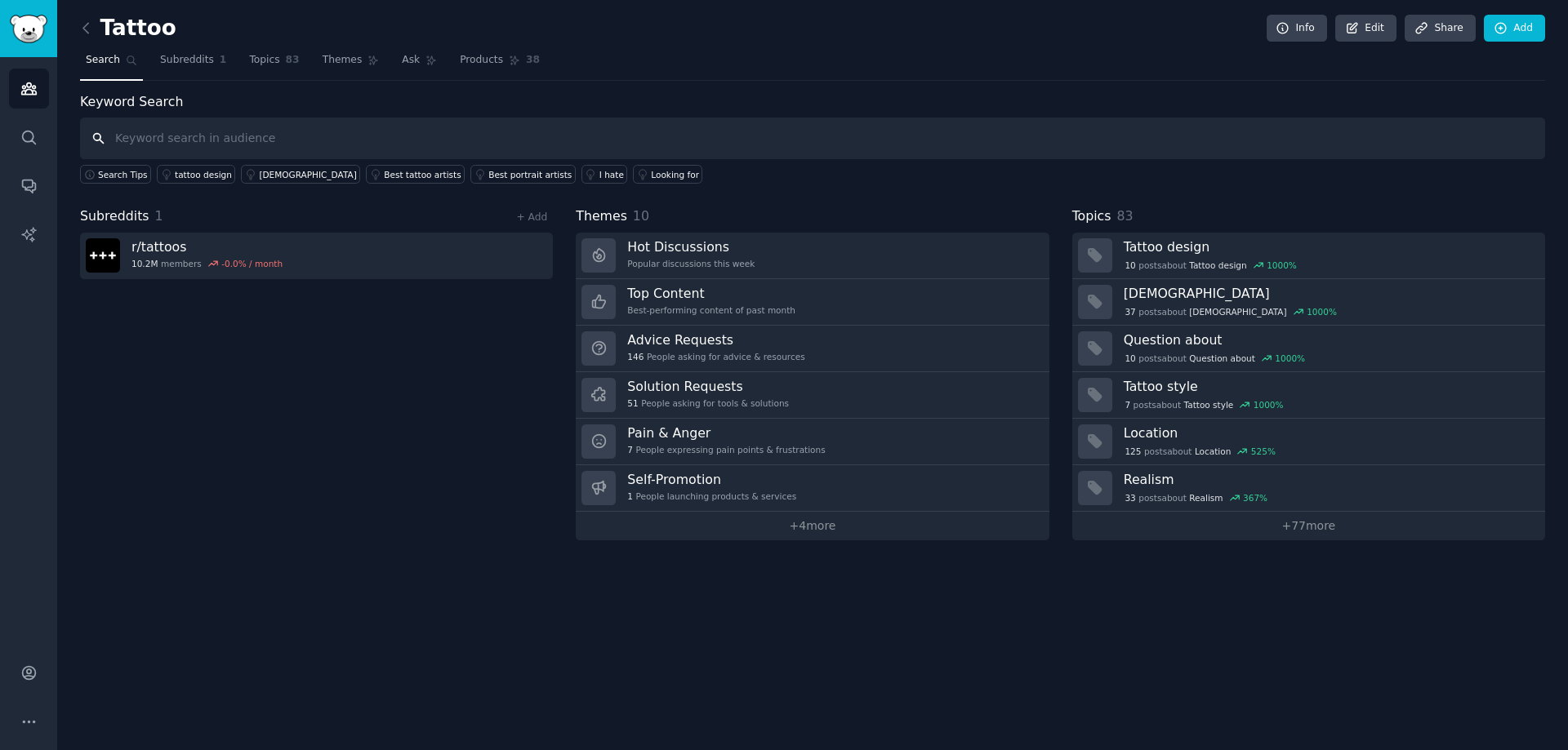
click at [249, 136] on input "text" at bounding box center [812, 139] width 1465 height 42
type input "shirt"
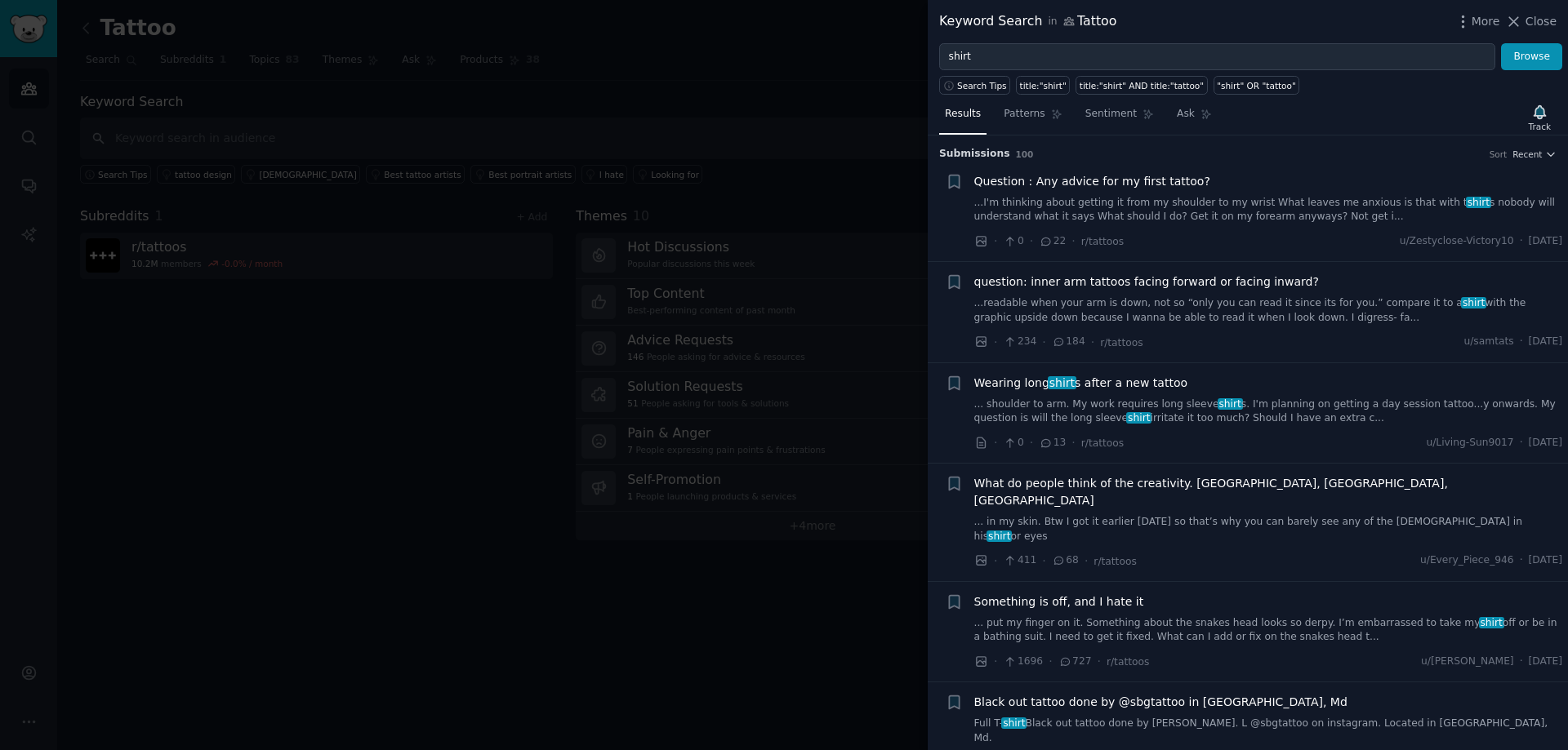
drag, startPoint x: 269, startPoint y: 520, endPoint x: 265, endPoint y: 514, distance: 7.2
click at [272, 520] on div at bounding box center [784, 375] width 1568 height 750
